Goal: Information Seeking & Learning: Learn about a topic

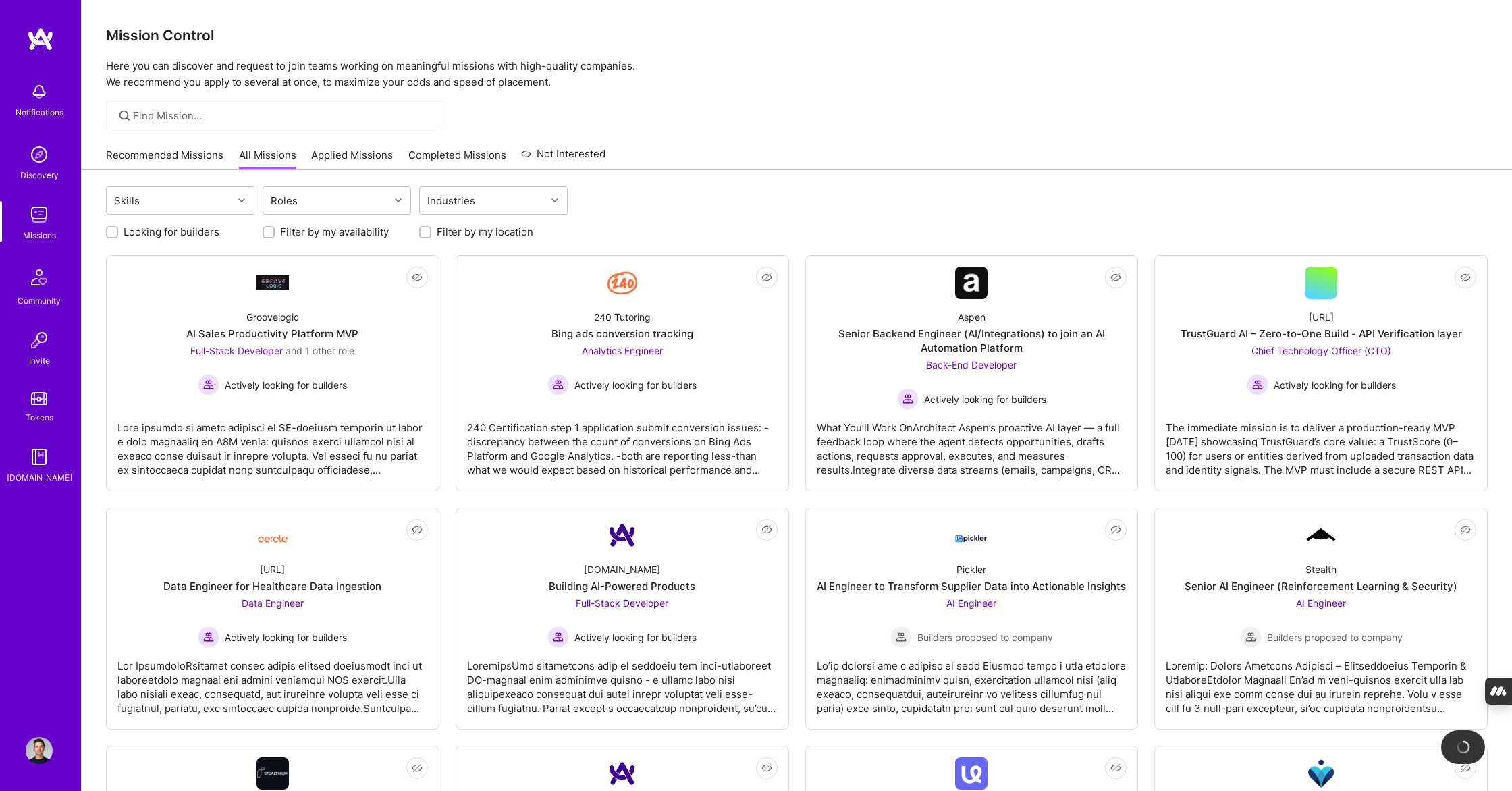
scroll to position [982, 0]
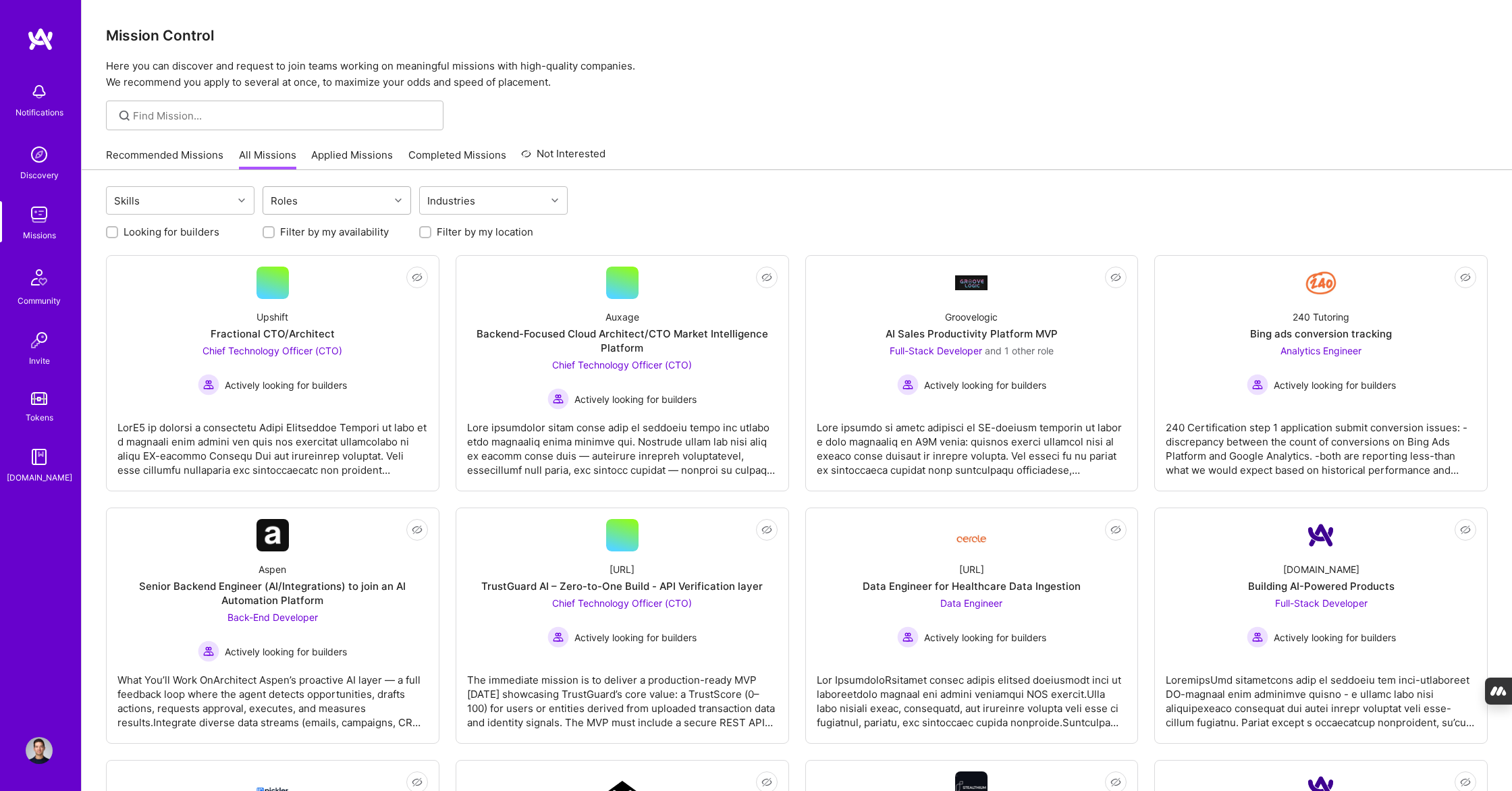
click at [317, 199] on div "Roles" at bounding box center [325, 200] width 126 height 27
click at [322, 287] on div "AI Product Manager" at bounding box center [336, 285] width 132 height 15
checkbox input "true"
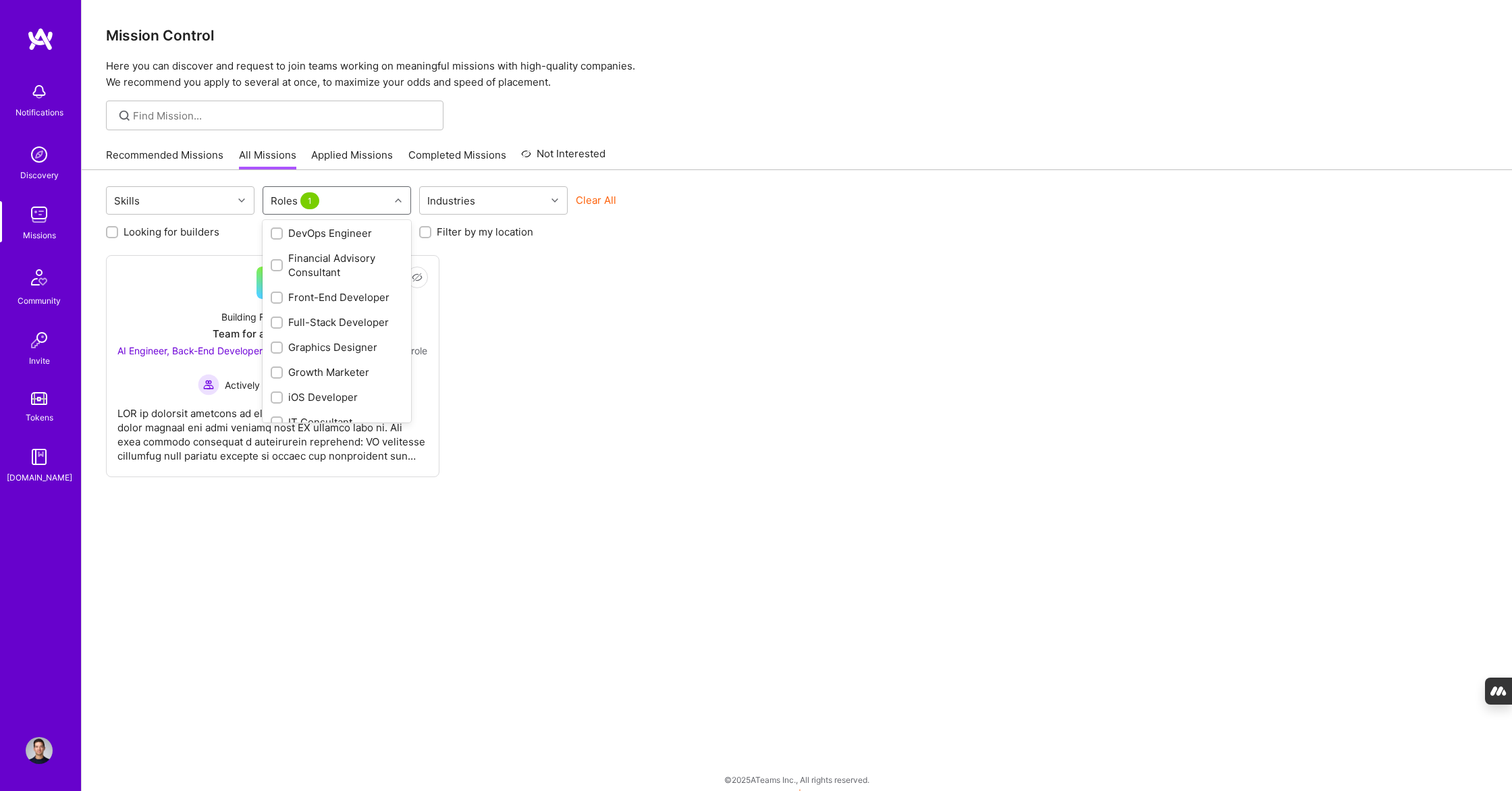
scroll to position [540, 0]
click at [335, 271] on div "Product Manager" at bounding box center [336, 274] width 132 height 15
checkbox input "true"
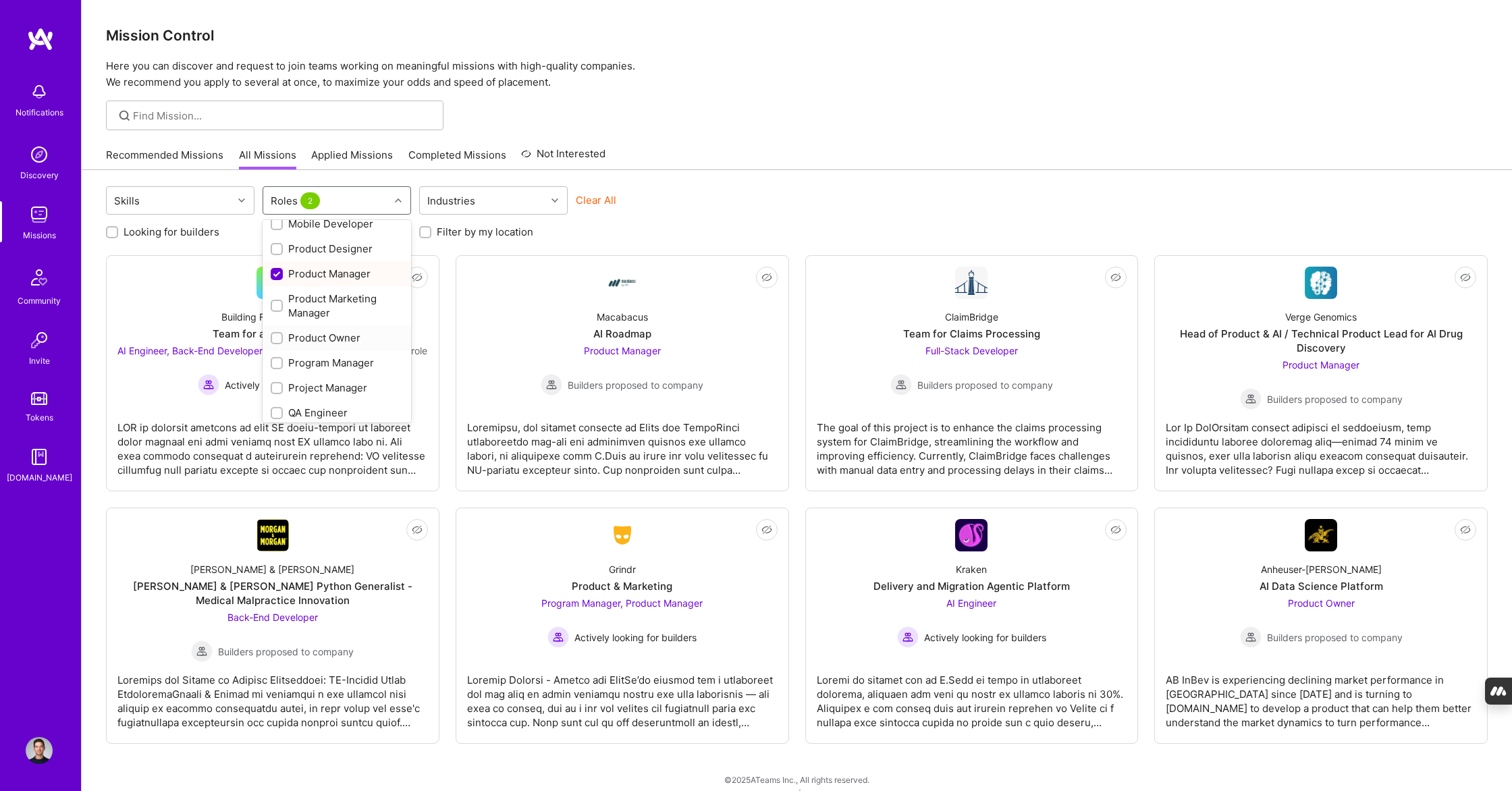
click at [338, 332] on div "Product Owner" at bounding box center [336, 338] width 132 height 15
checkbox input "true"
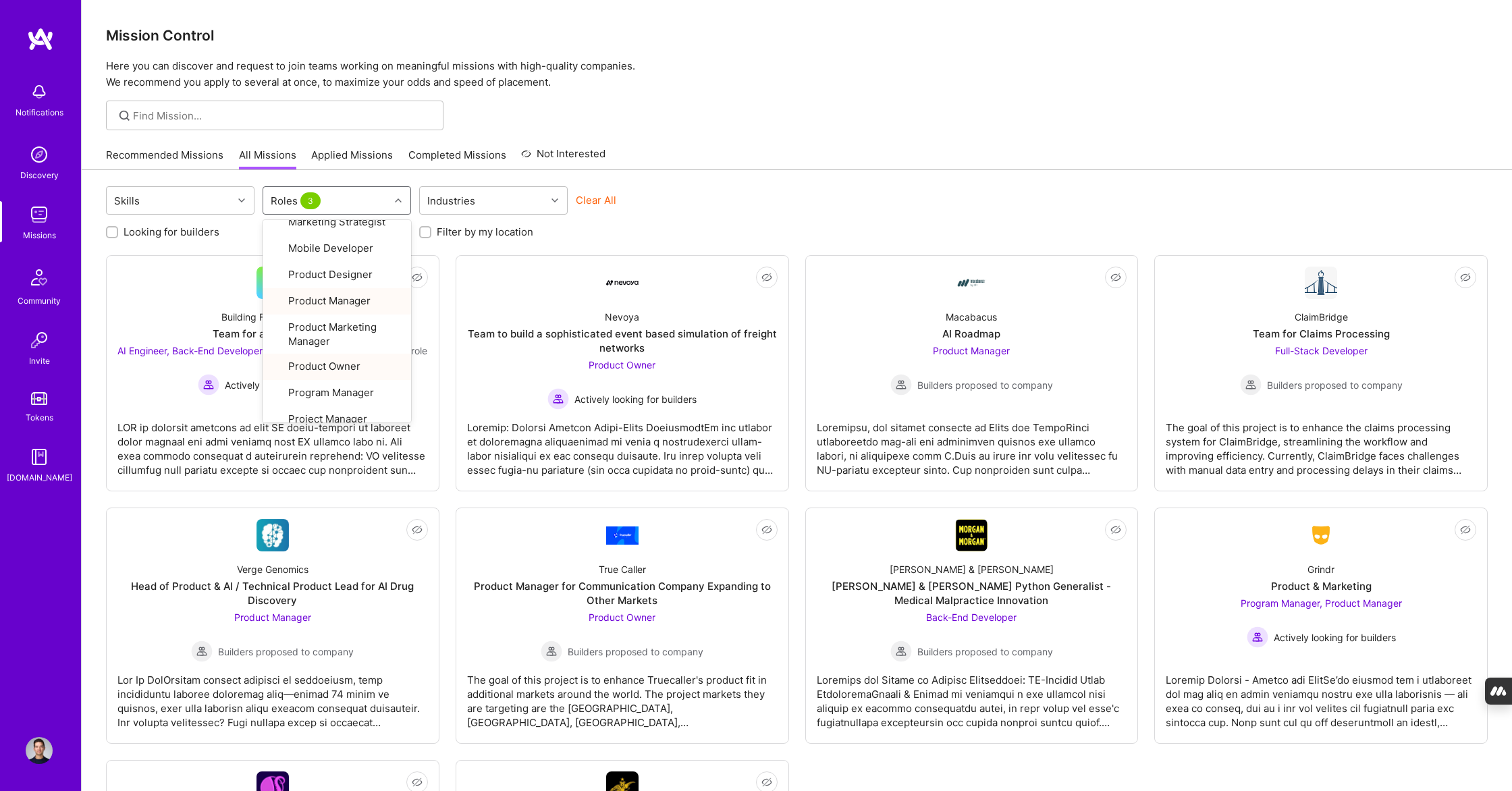
click at [691, 190] on div "Skills option Product Owner, selected. option Product Owner focused, 25 of 33. …" at bounding box center [797, 203] width 1381 height 32
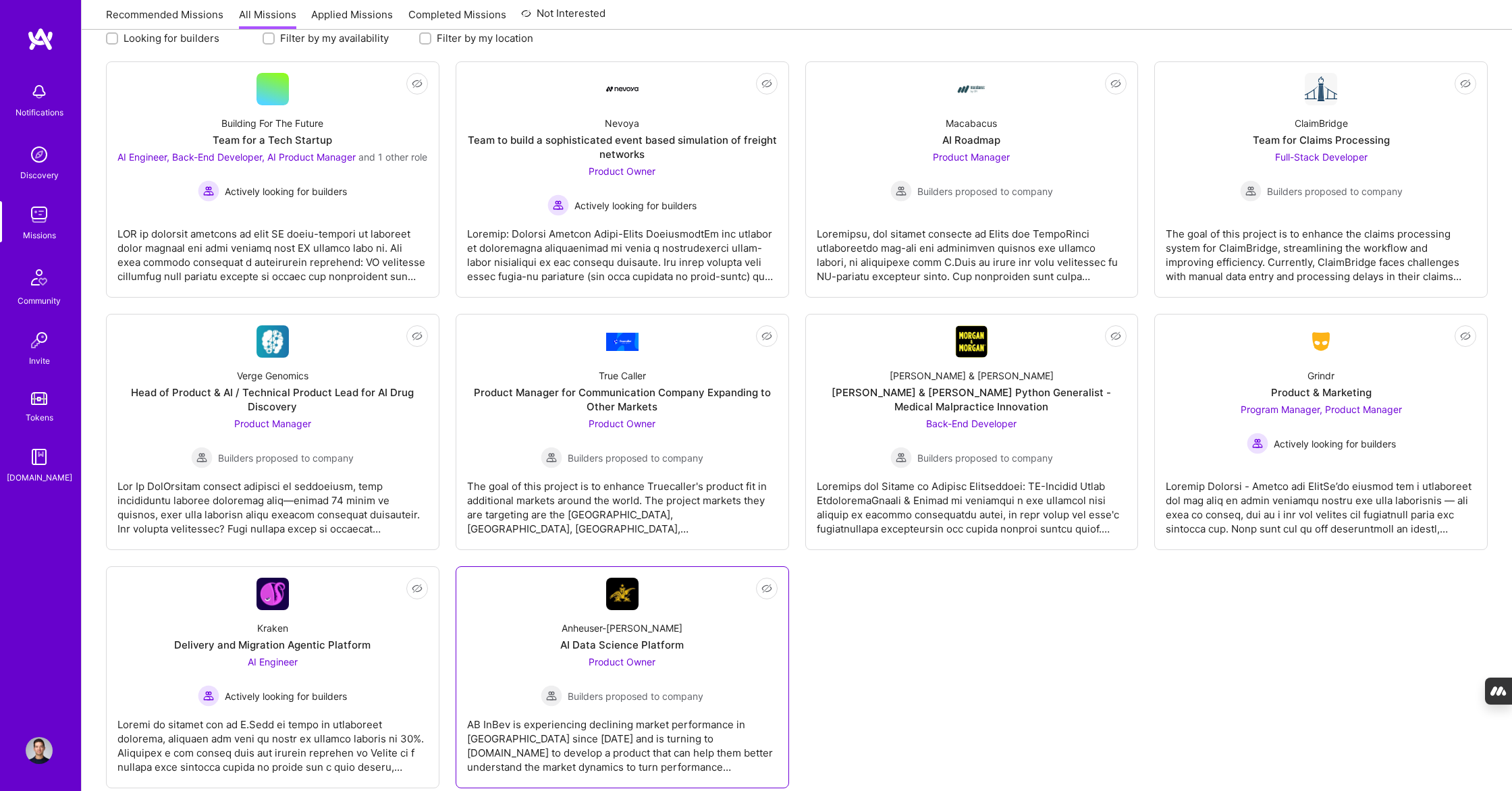
scroll to position [223, 0]
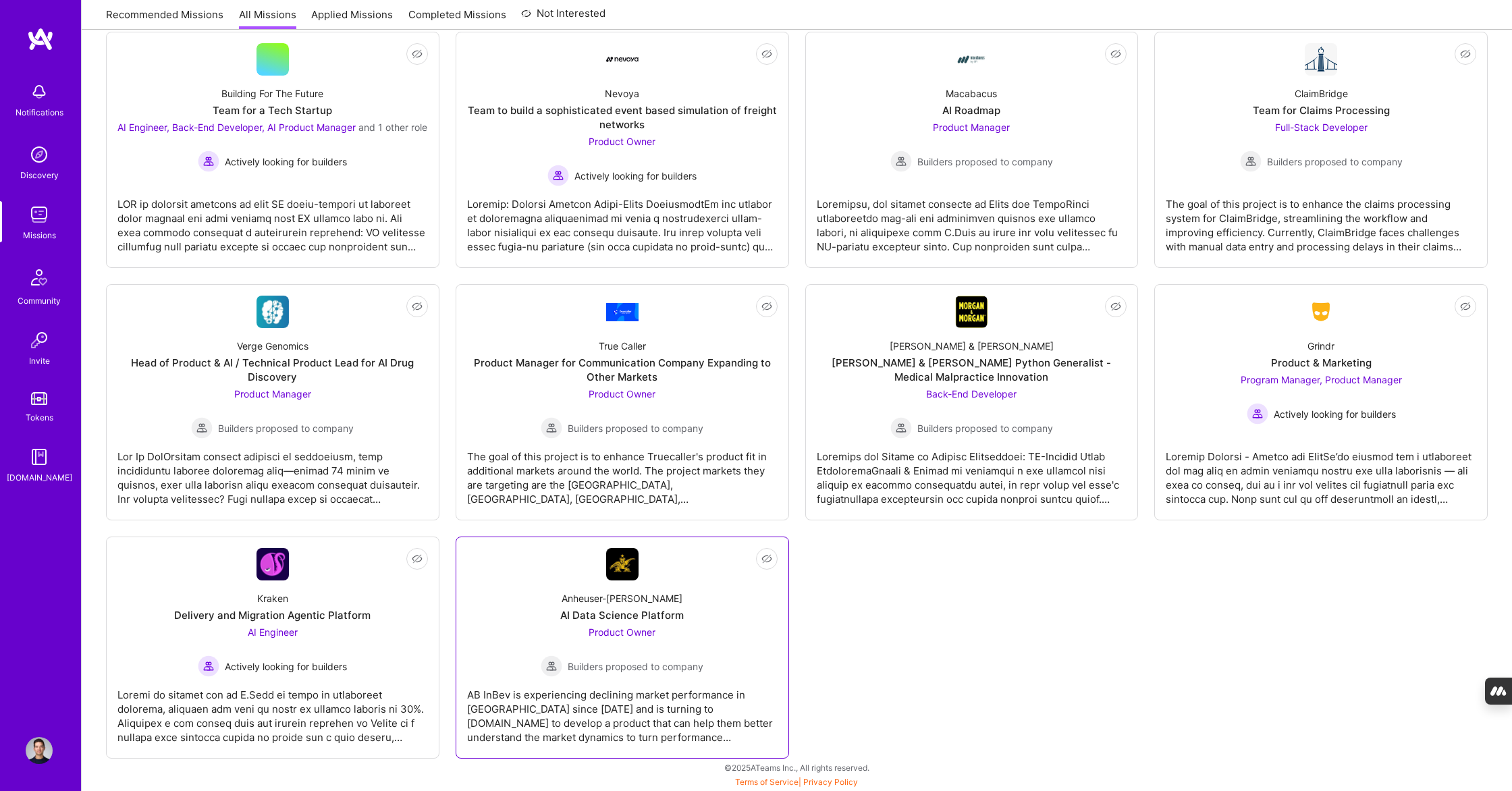
click at [734, 621] on div "Anheuser-Busch AI Data Science Platform Product Owner Builders proposed to comp…" at bounding box center [622, 629] width 310 height 96
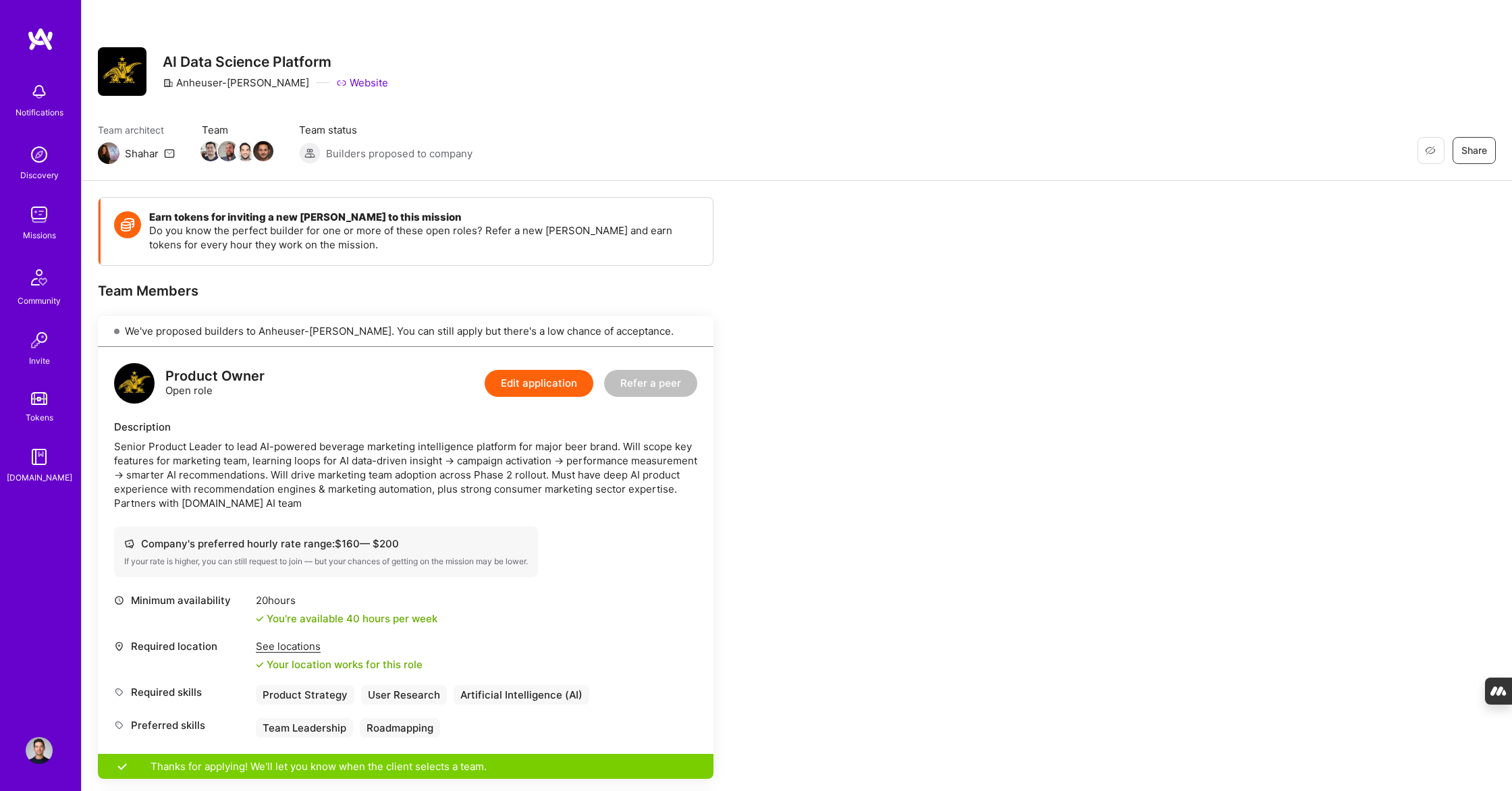
scroll to position [10, 0]
